Goal: Use online tool/utility

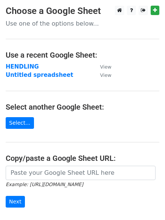
scroll to position [38, 0]
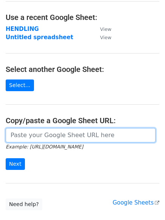
click at [44, 134] on input "url" at bounding box center [81, 135] width 150 height 14
drag, startPoint x: 44, startPoint y: 134, endPoint x: 36, endPoint y: 134, distance: 7.5
click at [36, 134] on input "url" at bounding box center [81, 135] width 150 height 14
type input "[URL][DOMAIN_NAME]"
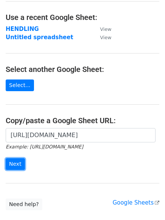
click at [15, 162] on input "Next" at bounding box center [15, 164] width 19 height 12
